Goal: Task Accomplishment & Management: Use online tool/utility

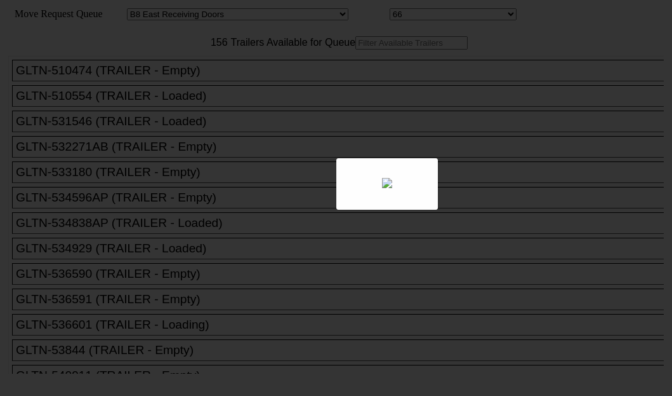
select select "536"
select select "8234"
drag, startPoint x: 0, startPoint y: 0, endPoint x: 163, endPoint y: 83, distance: 182.8
click at [163, 83] on div at bounding box center [336, 198] width 672 height 396
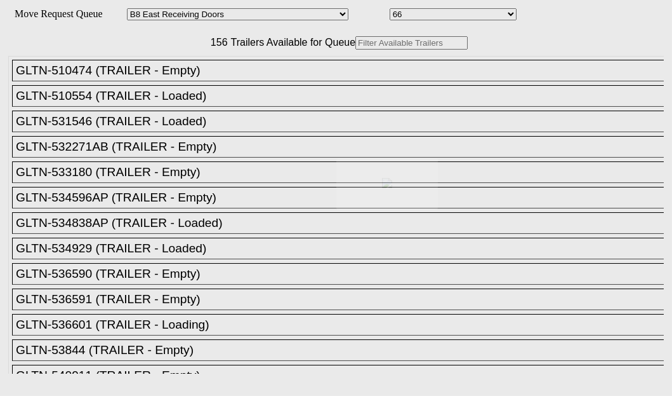
click at [163, 83] on div at bounding box center [336, 198] width 672 height 396
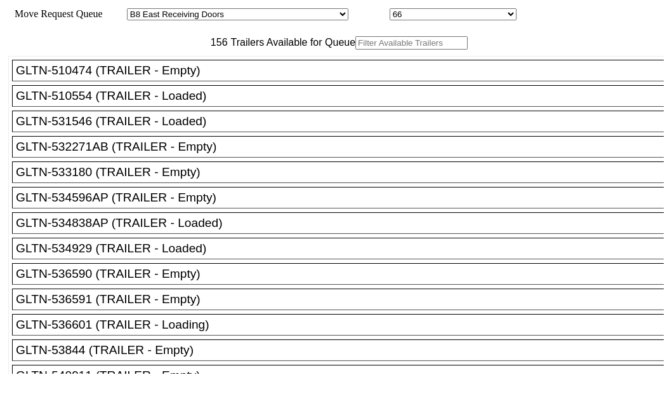
click at [356, 50] on input "text" at bounding box center [412, 42] width 112 height 13
paste input "615893"
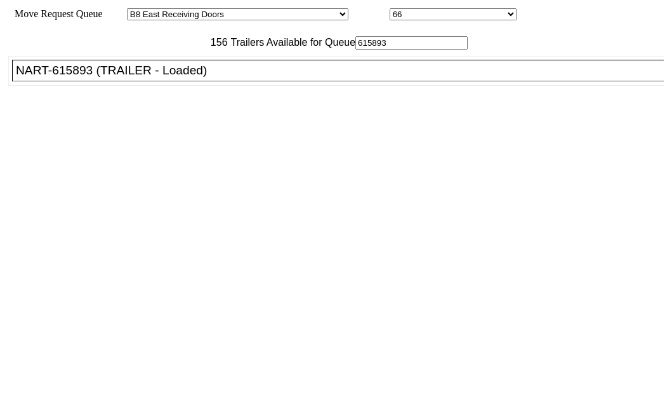
type input "615893"
click at [87, 77] on div "NART-615893 (TRAILER - Loaded)" at bounding box center [344, 70] width 656 height 14
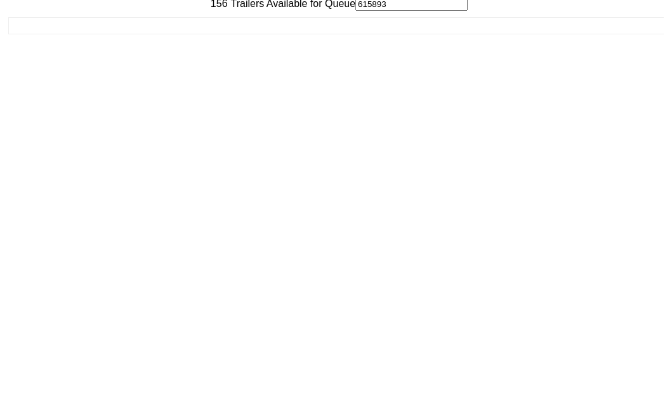
scroll to position [51, 0]
